Goal: Communication & Community: Answer question/provide support

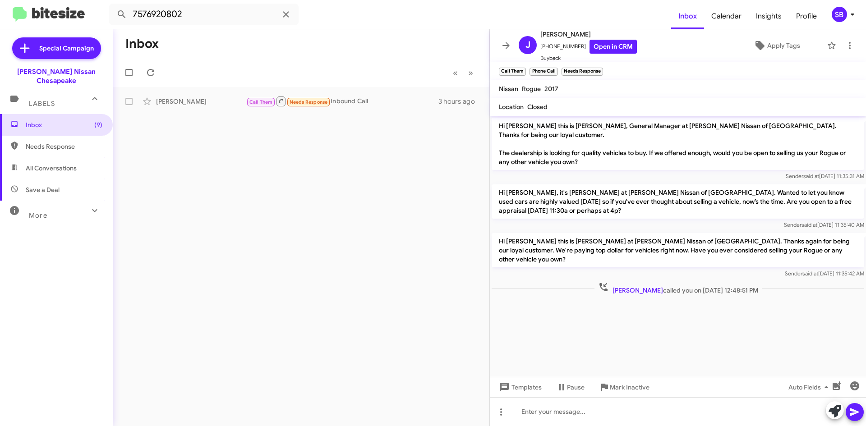
click at [53, 142] on span "Needs Response" at bounding box center [64, 146] width 77 height 9
type input "in:needs-response"
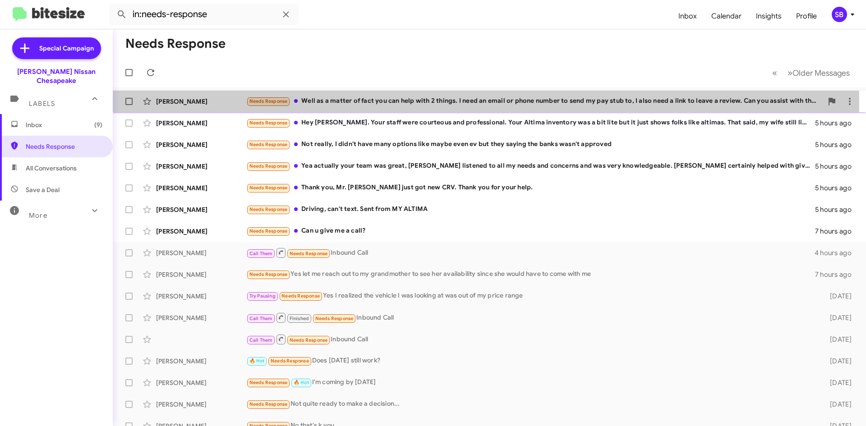
click at [373, 104] on div "Needs Response Well as a matter of fact you can help with 2 things. I need an e…" at bounding box center [534, 101] width 576 height 10
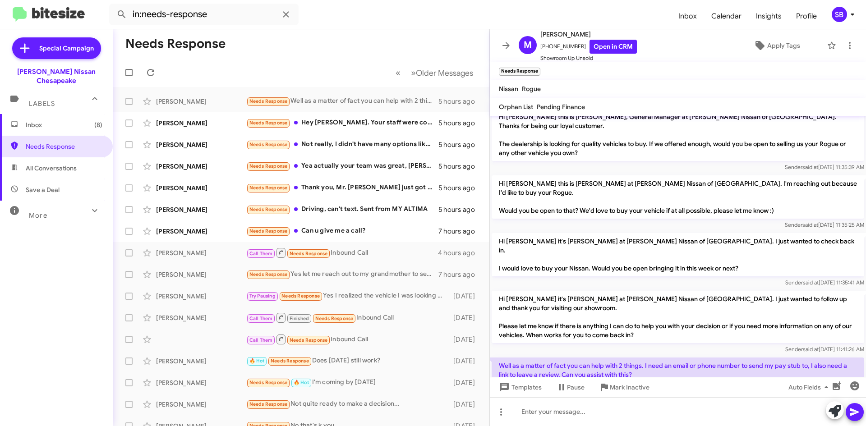
scroll to position [12, 0]
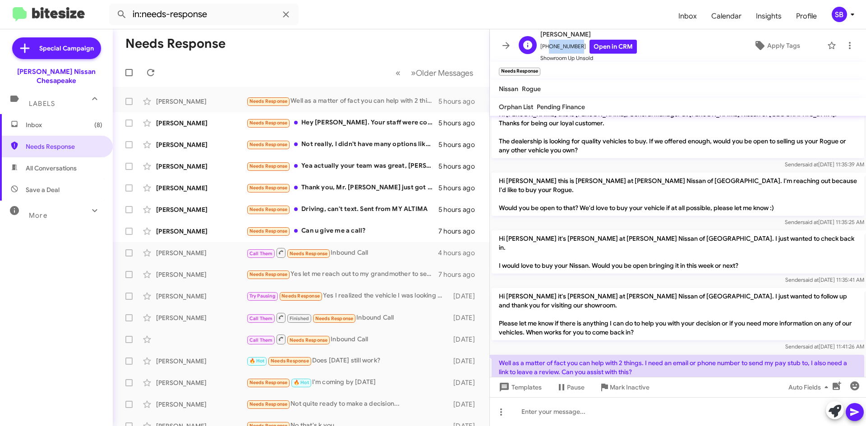
drag, startPoint x: 574, startPoint y: 48, endPoint x: 546, endPoint y: 48, distance: 28.9
click at [546, 48] on span "[PHONE_NUMBER] Open in CRM" at bounding box center [588, 47] width 96 height 14
copy span "2523409336"
click at [622, 388] on span "Mark Inactive" at bounding box center [630, 387] width 40 height 16
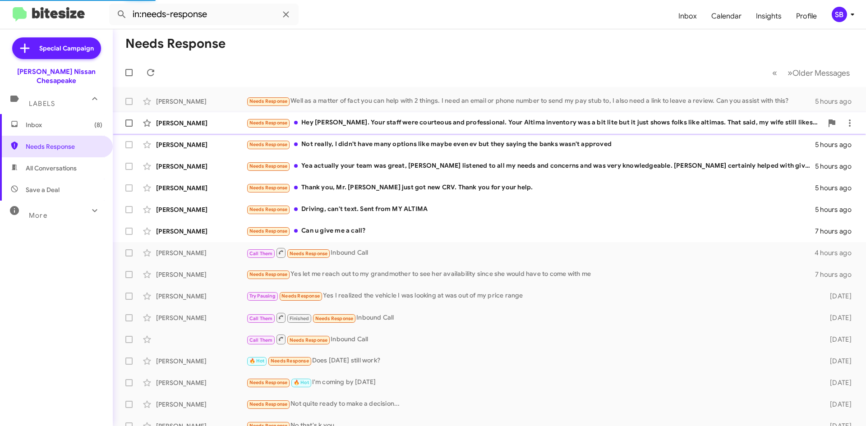
click at [387, 118] on div "Needs Response Hey [PERSON_NAME]. Your staff were courteous and professional. Y…" at bounding box center [534, 123] width 576 height 10
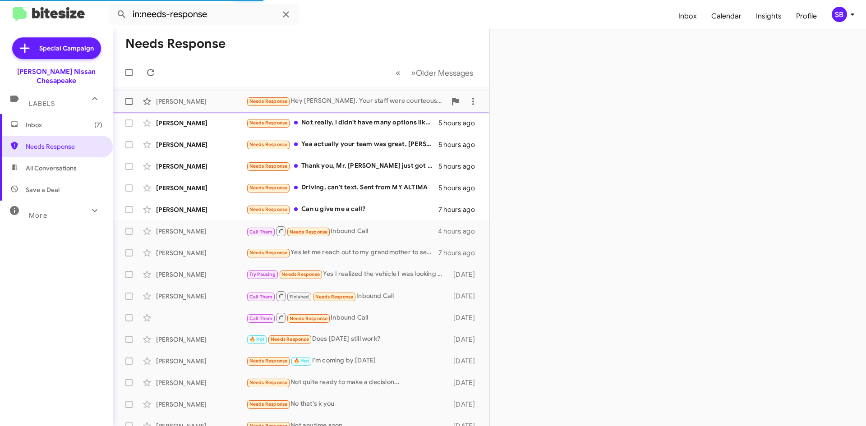
click at [357, 94] on div "[PERSON_NAME] Needs Response Hey [PERSON_NAME]. Your staff were courteous and p…" at bounding box center [301, 101] width 362 height 18
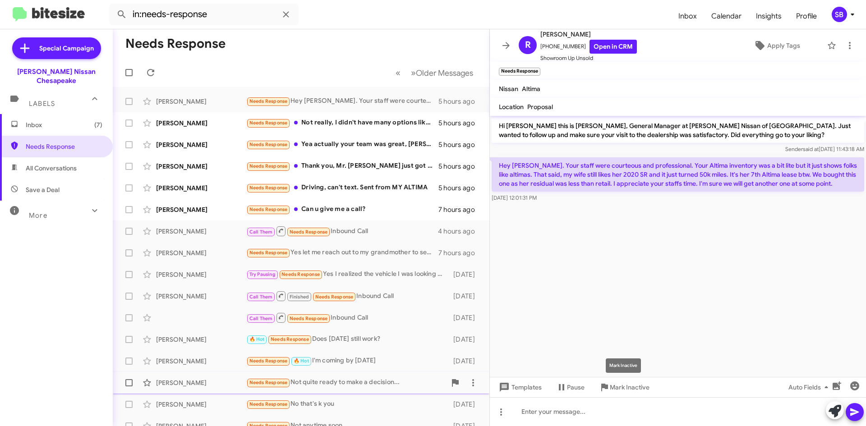
click at [620, 386] on span "Mark Inactive" at bounding box center [630, 387] width 40 height 16
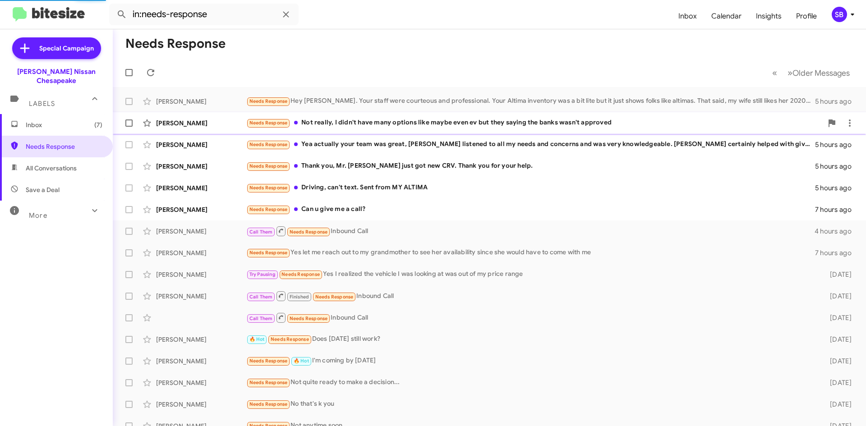
click at [350, 116] on div "[PERSON_NAME] Needs Response Not really, I didn't have many options like maybe …" at bounding box center [489, 123] width 738 height 18
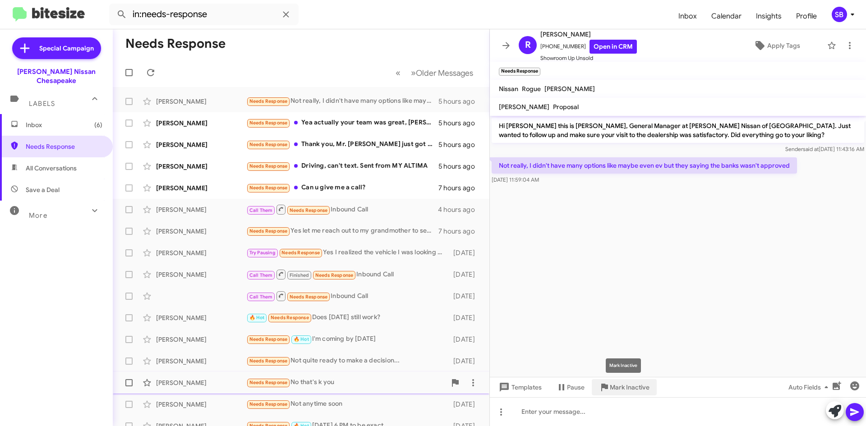
click at [637, 389] on span "Mark Inactive" at bounding box center [630, 387] width 40 height 16
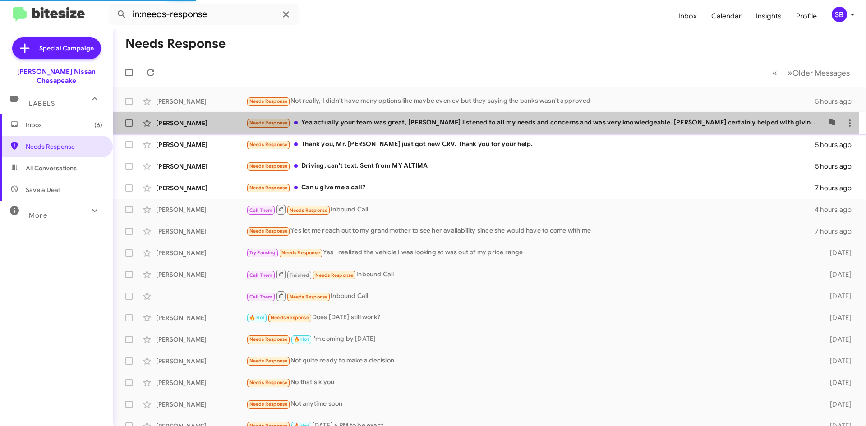
click at [371, 122] on div "Needs Response Yea actually your team was great, [PERSON_NAME] listened to all …" at bounding box center [534, 123] width 576 height 10
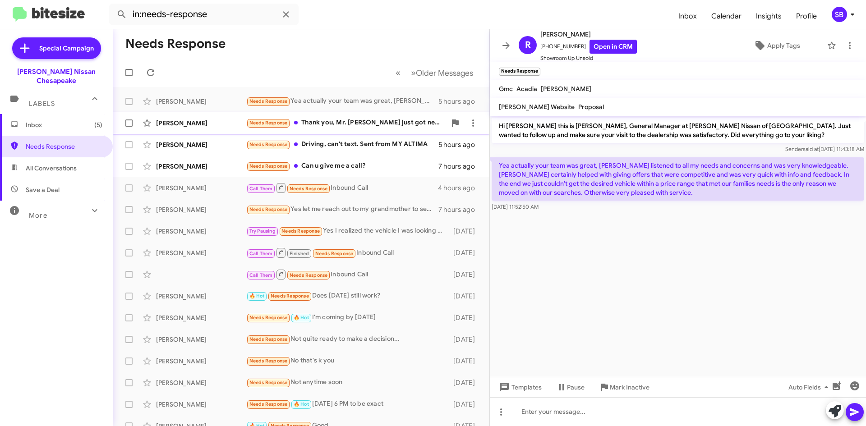
click at [365, 123] on div "Needs Response Thank you, Mr. [PERSON_NAME] just got new CRV. Thank you for you…" at bounding box center [346, 123] width 200 height 10
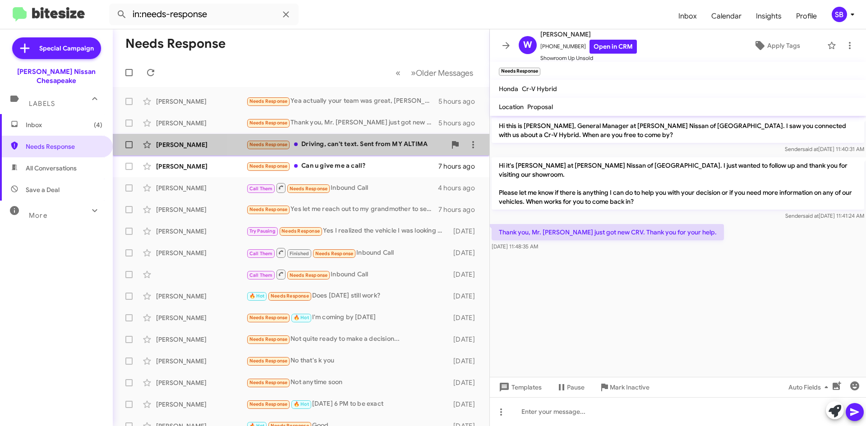
click at [375, 139] on div "Needs Response Driving, can't text. Sent from MY ALTIMA" at bounding box center [346, 144] width 200 height 10
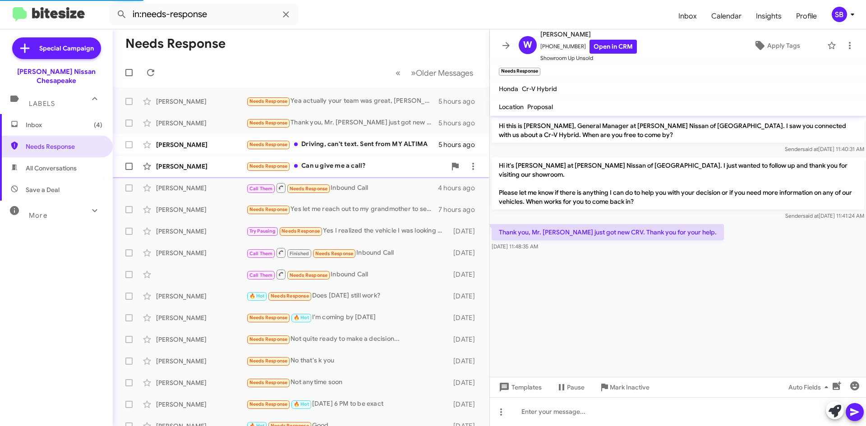
click at [355, 165] on div "Needs Response Can u give me a call?" at bounding box center [346, 166] width 200 height 10
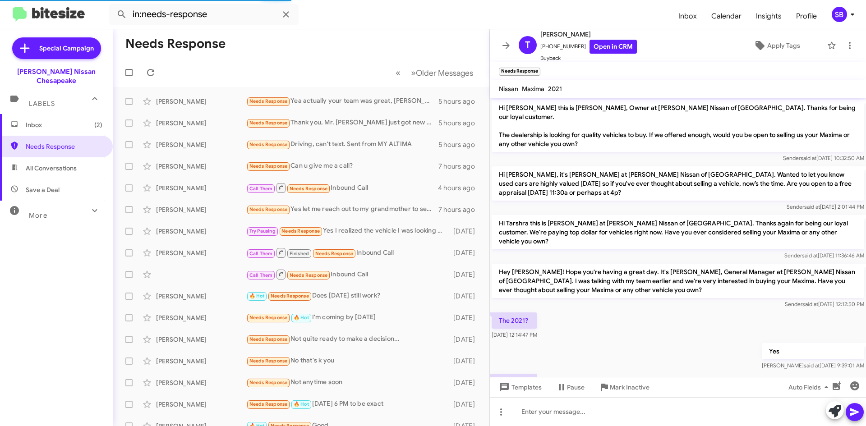
scroll to position [98, 0]
